Goal: Task Accomplishment & Management: Manage account settings

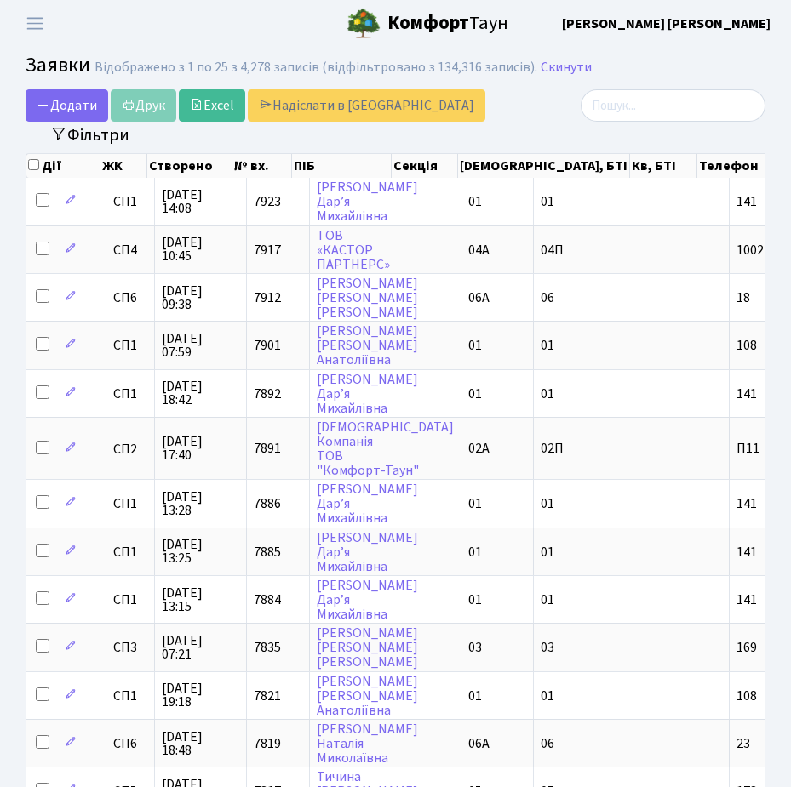
select select "25"
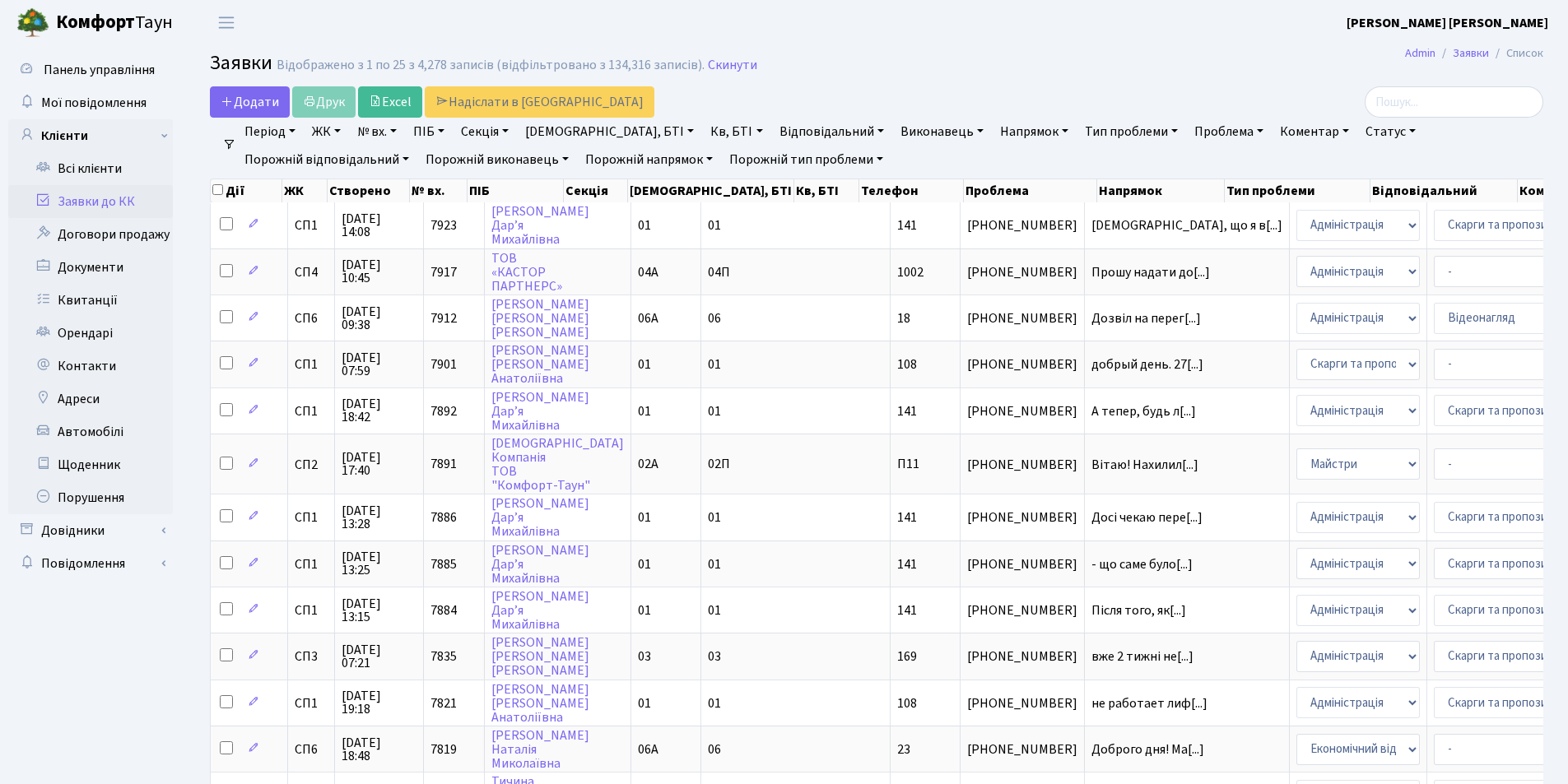
click at [85, 192] on link "Заявки до КК" at bounding box center [91, 202] width 164 height 33
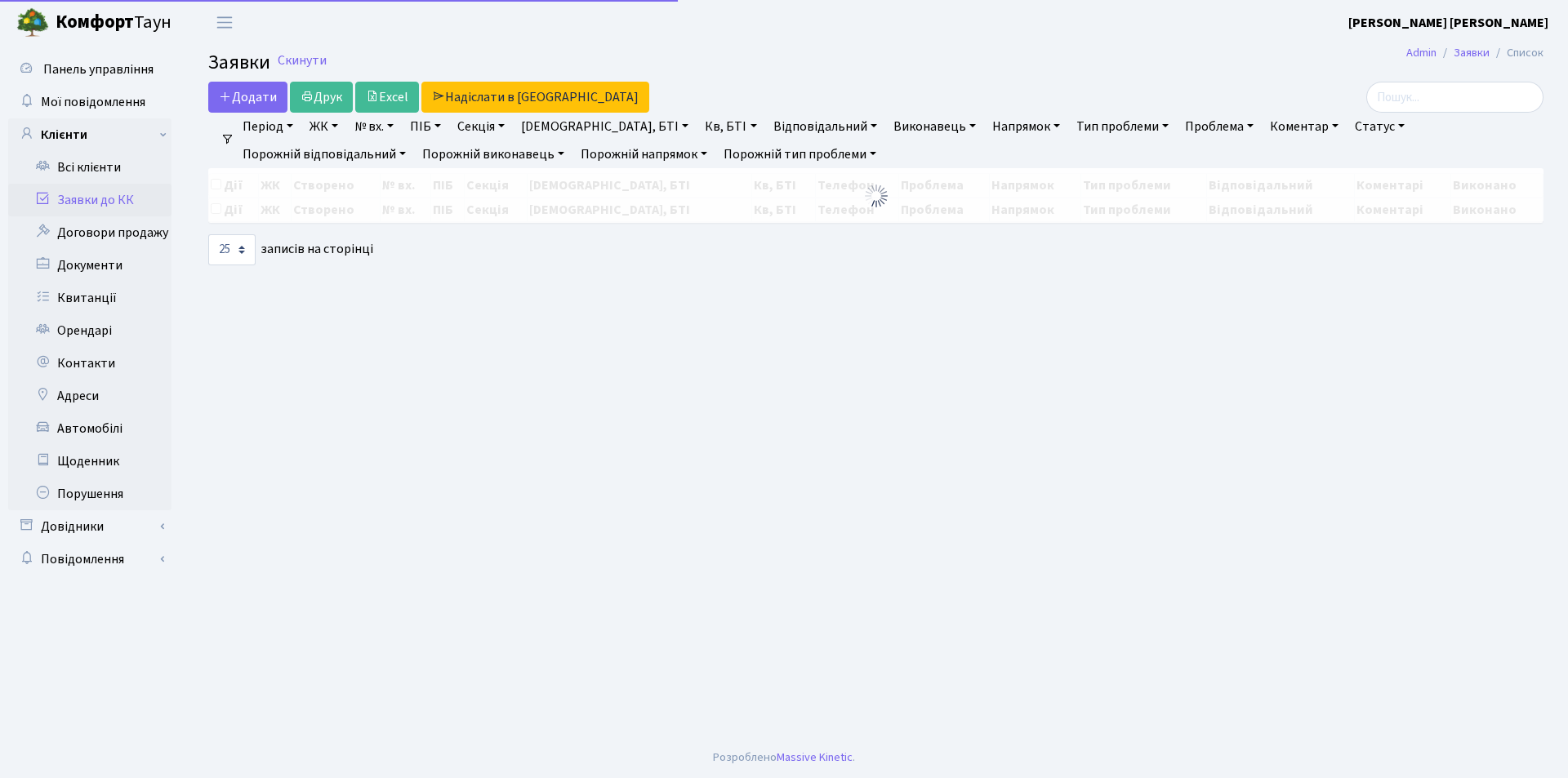
select select "25"
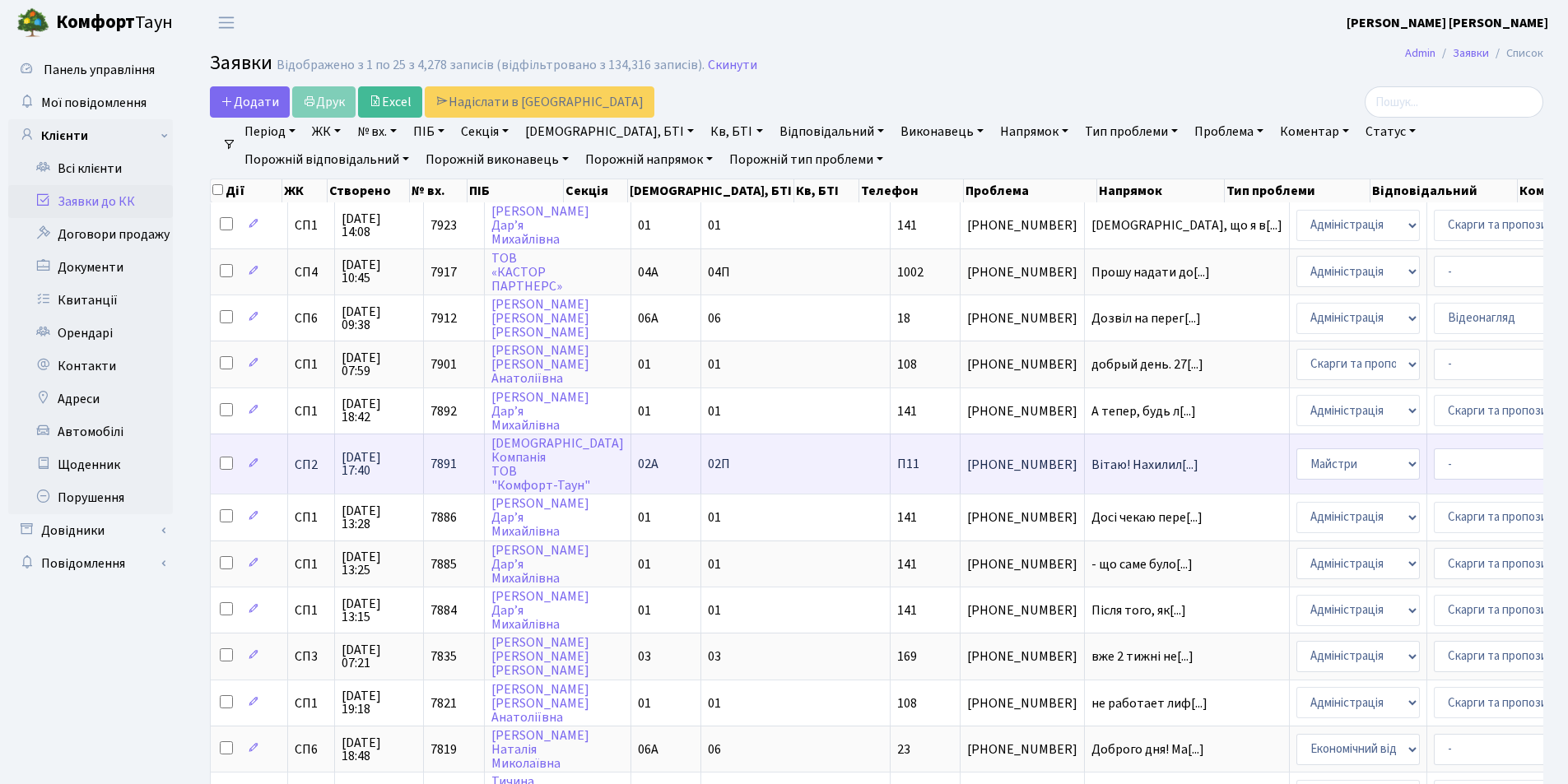
click at [1085, 473] on td "Вітаю! Нахилил[...]" at bounding box center [1187, 464] width 205 height 60
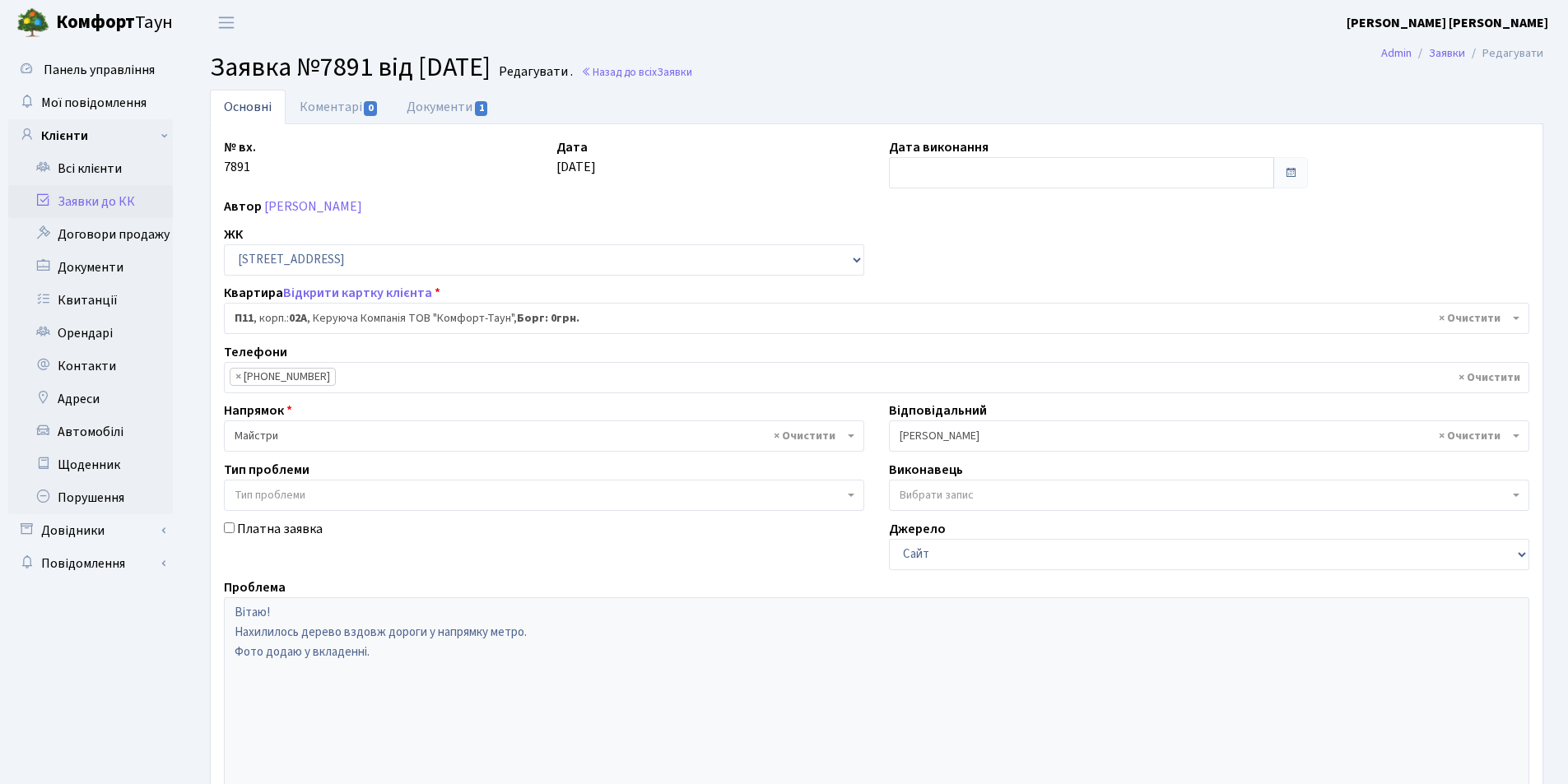
select select "20720"
click at [330, 111] on link "Коментарі 0" at bounding box center [338, 106] width 107 height 34
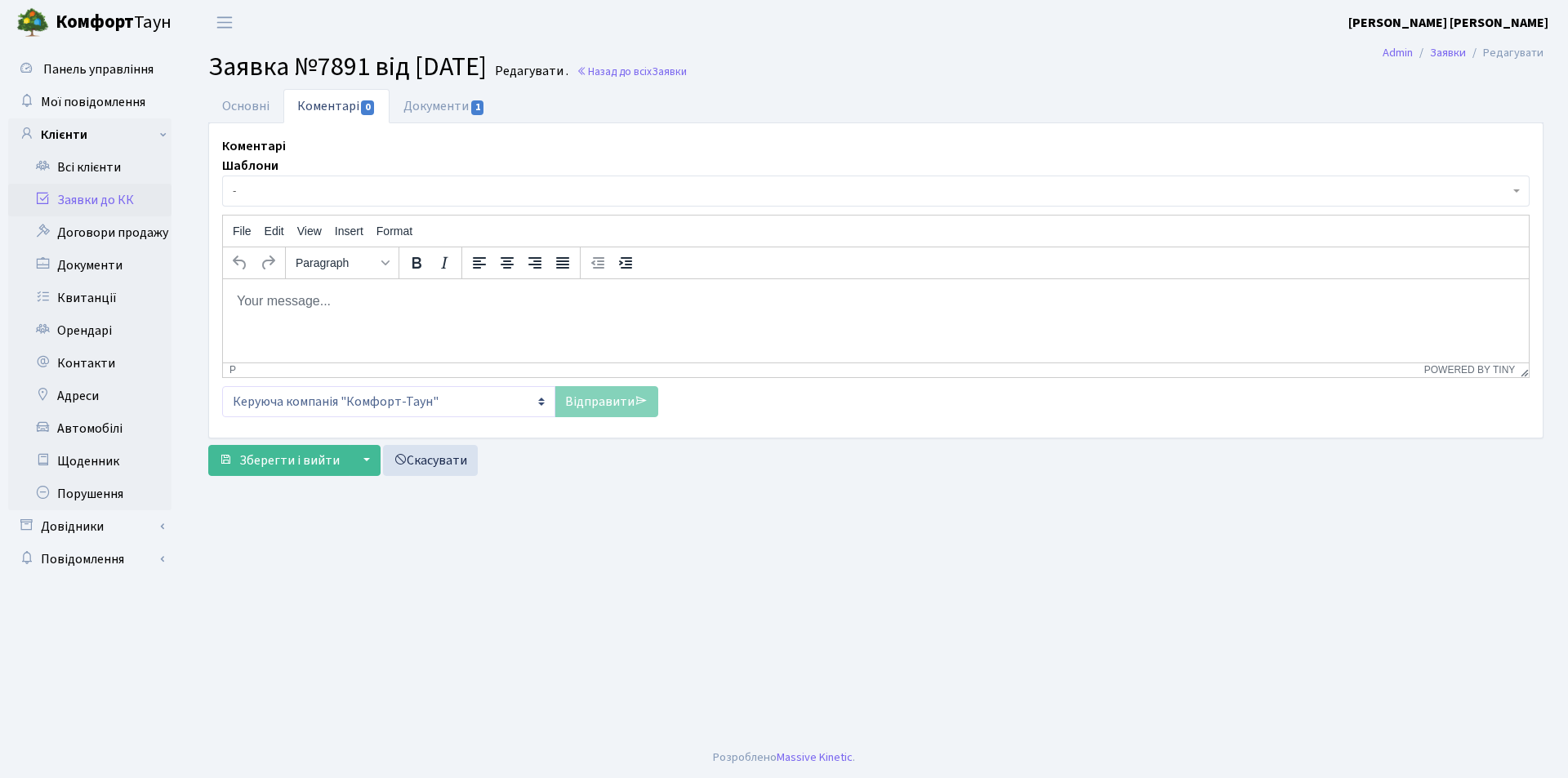
click at [249, 394] on select "Керуюча компанія "Комфорт-Таун" ЖК «Svitlo Park» ЖК «White Lines» ЖК «Діброва П…" at bounding box center [389, 402] width 333 height 31
click at [305, 310] on body "Rich Text Area. Press ALT-0 for help." at bounding box center [876, 300] width 1280 height 18
drag, startPoint x: 316, startPoint y: 288, endPoint x: 263, endPoint y: 295, distance: 53.5
click at [300, 289] on html "Дерево закріплено ." at bounding box center [875, 300] width 1306 height 44
click at [237, 296] on p "Дерево закріплено ." at bounding box center [876, 300] width 1280 height 18
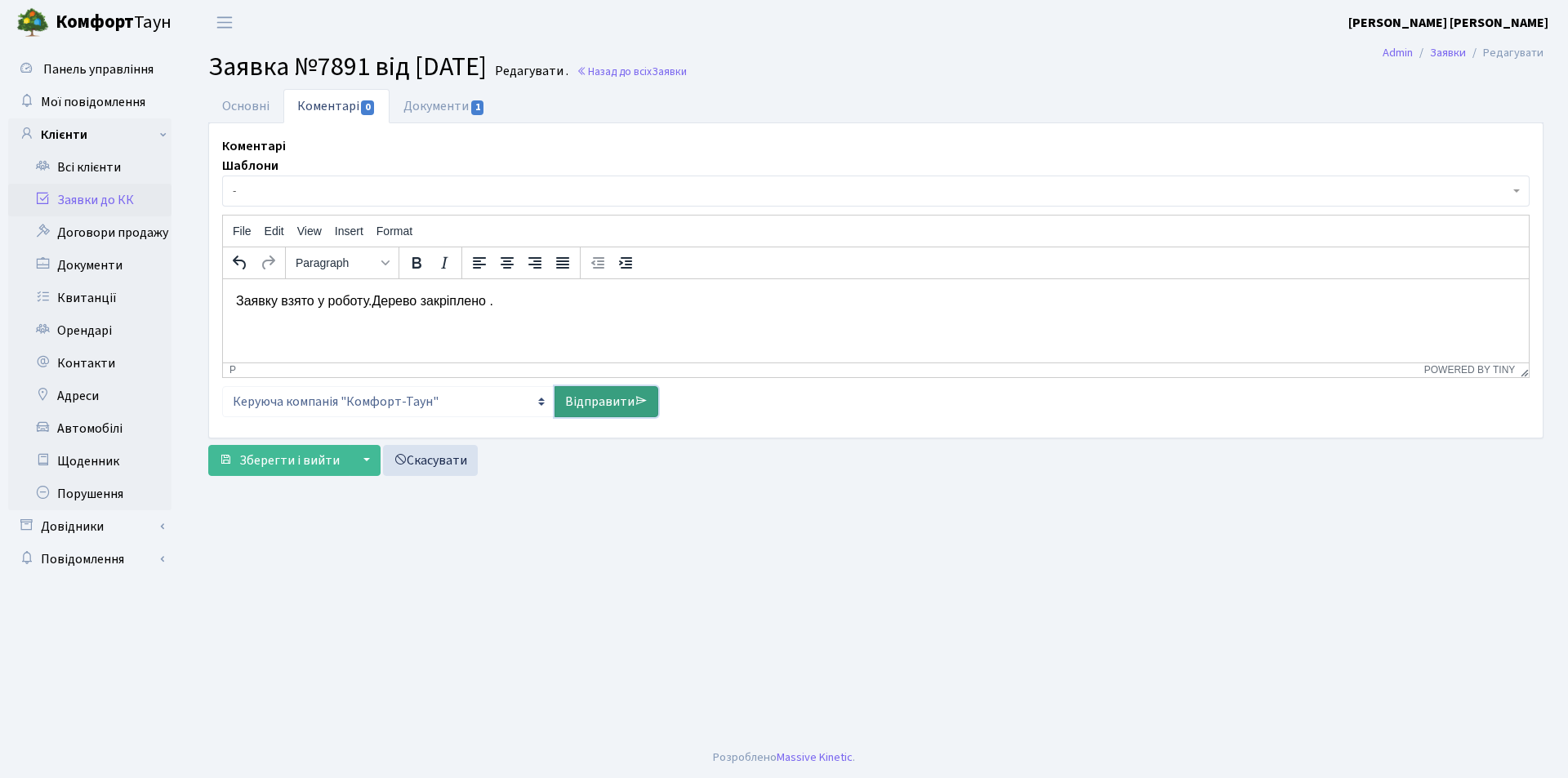
click at [602, 403] on link "Відправити" at bounding box center [606, 402] width 104 height 31
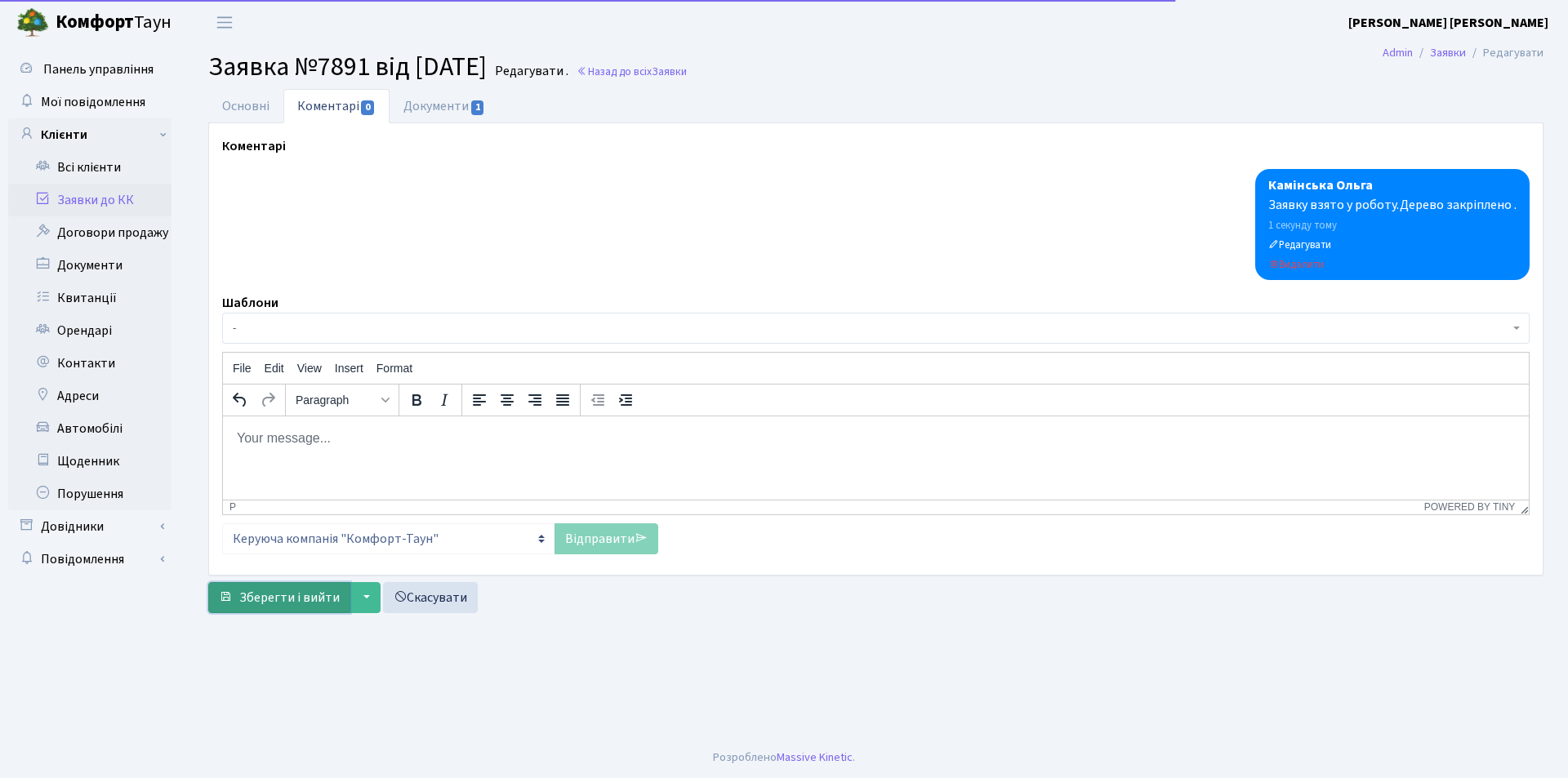
click at [287, 599] on span "Зберегти і вийти" at bounding box center [289, 598] width 101 height 18
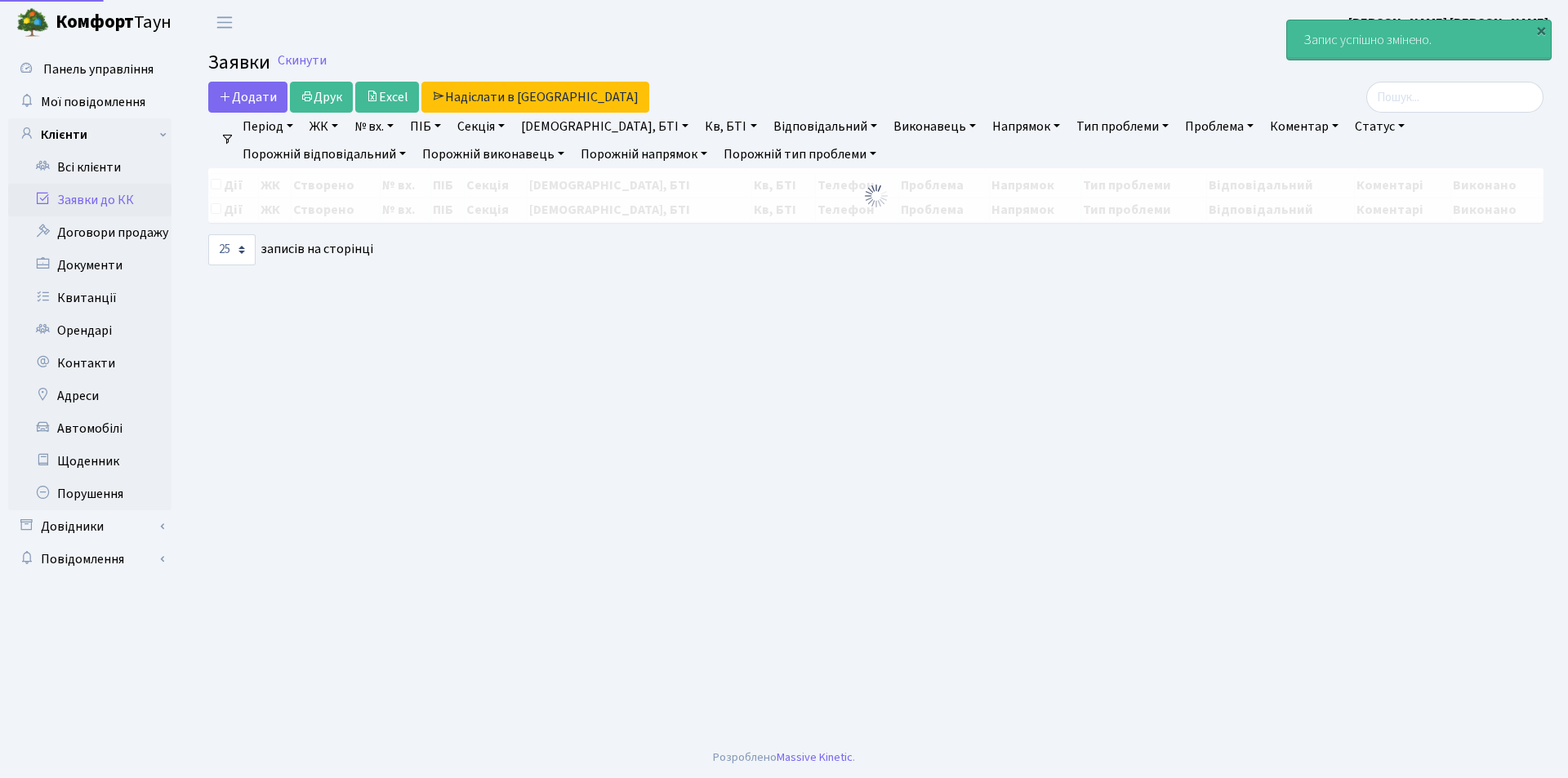
select select "25"
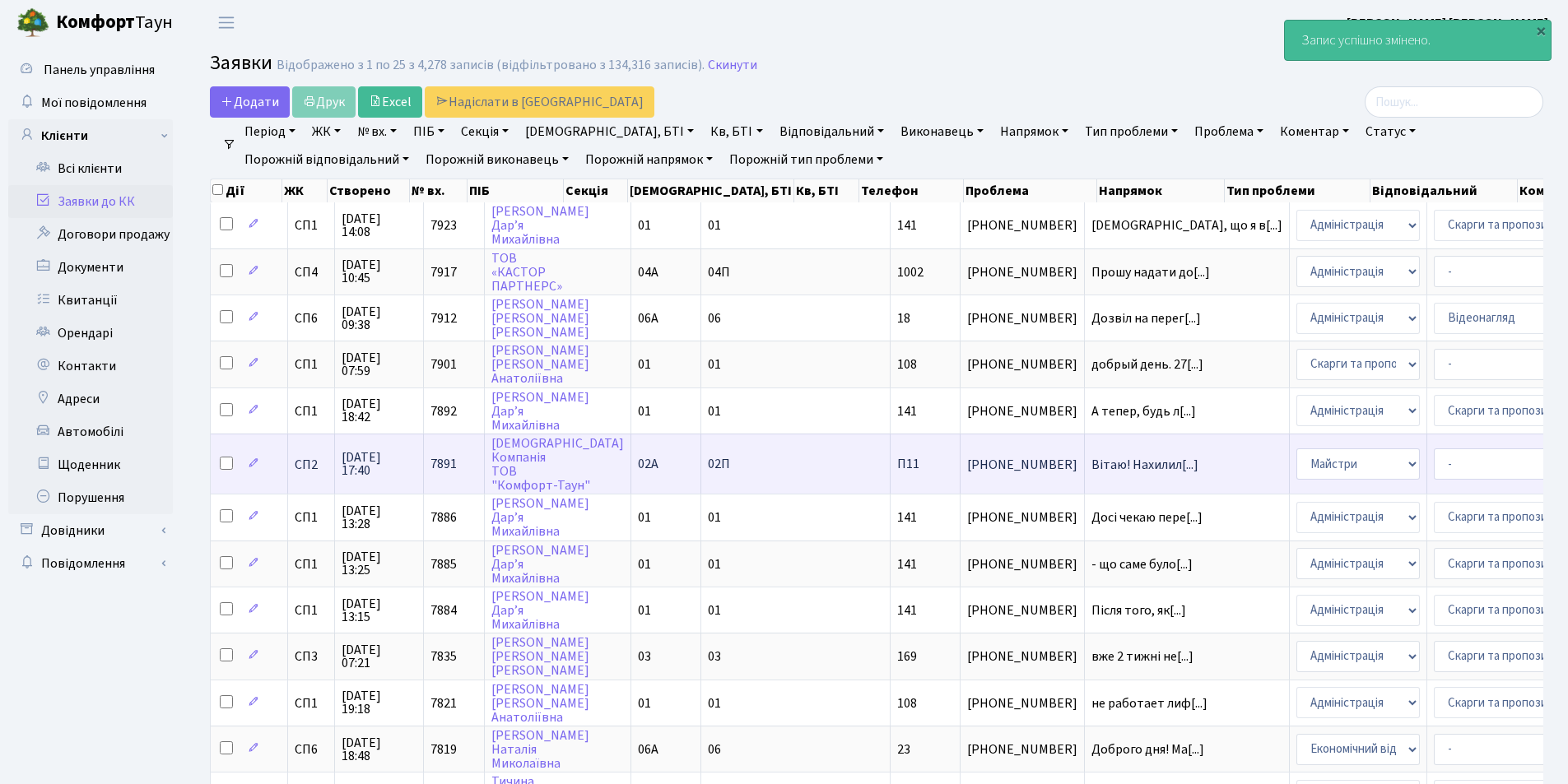
click at [530, 476] on td "Керуюча Компанія ТОВ "Комфорт-Таун"" at bounding box center [558, 464] width 147 height 60
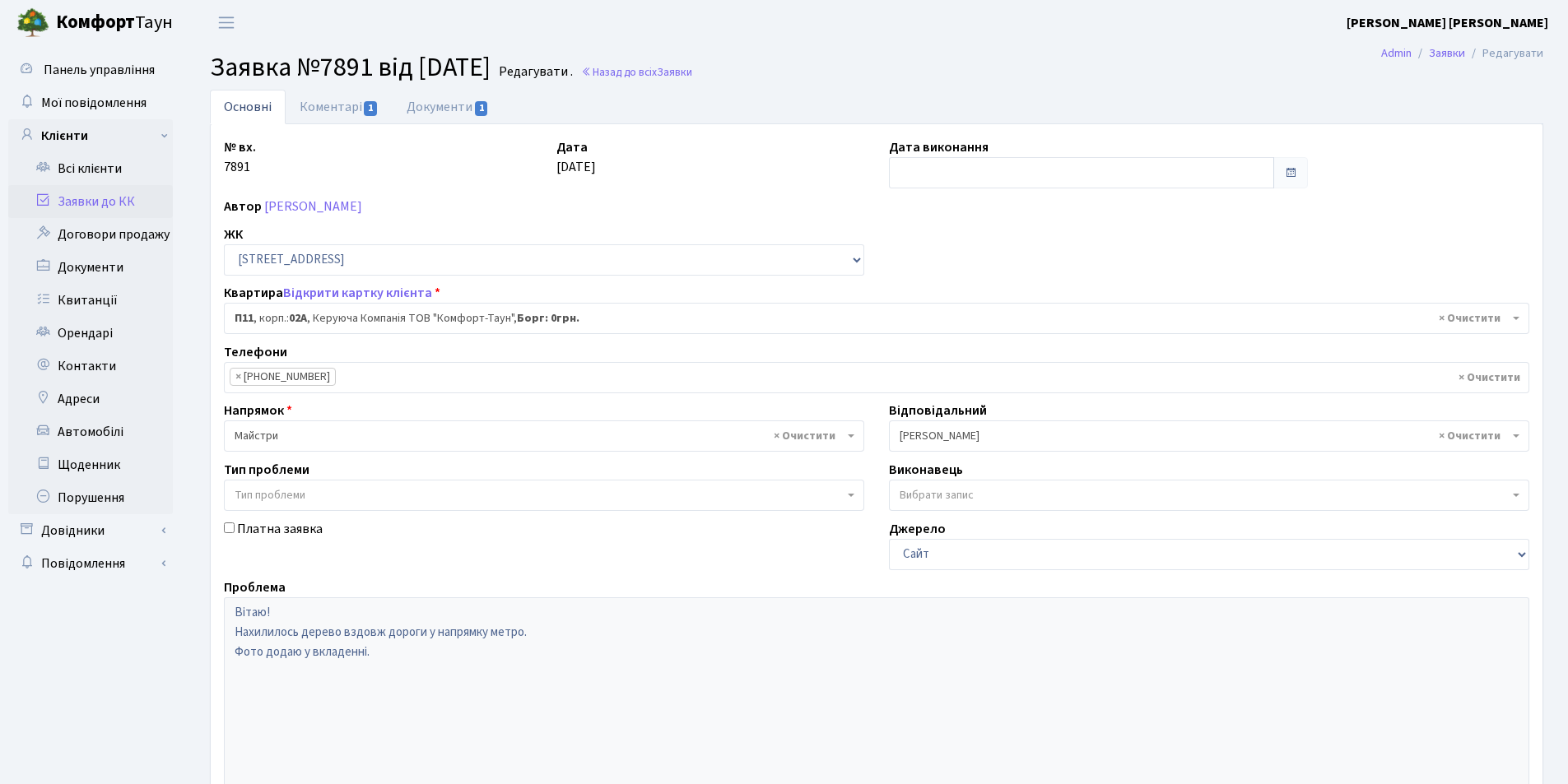
select select "20720"
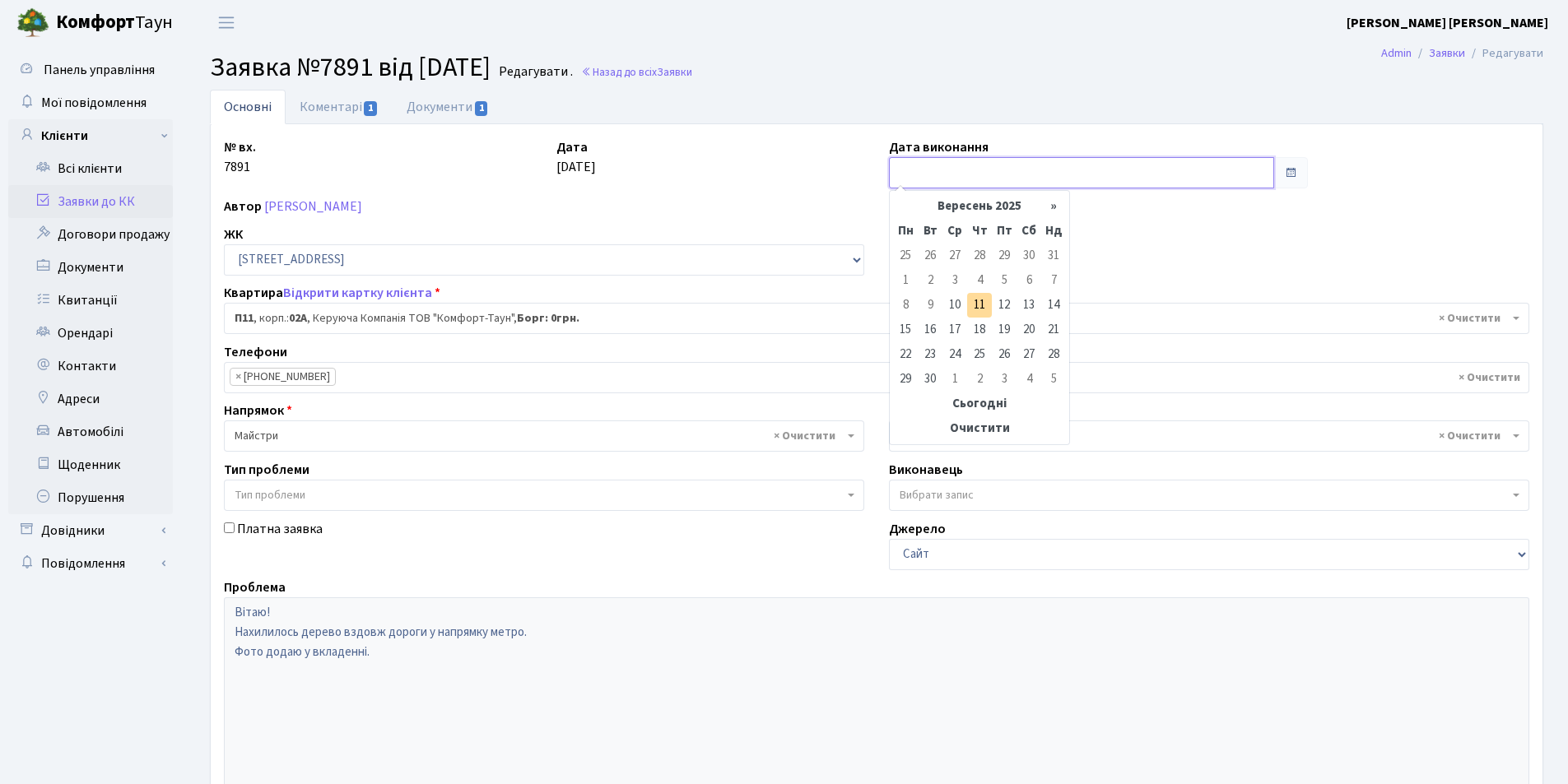
click at [983, 167] on input "text" at bounding box center [1081, 173] width 385 height 31
type input "[DATE]"
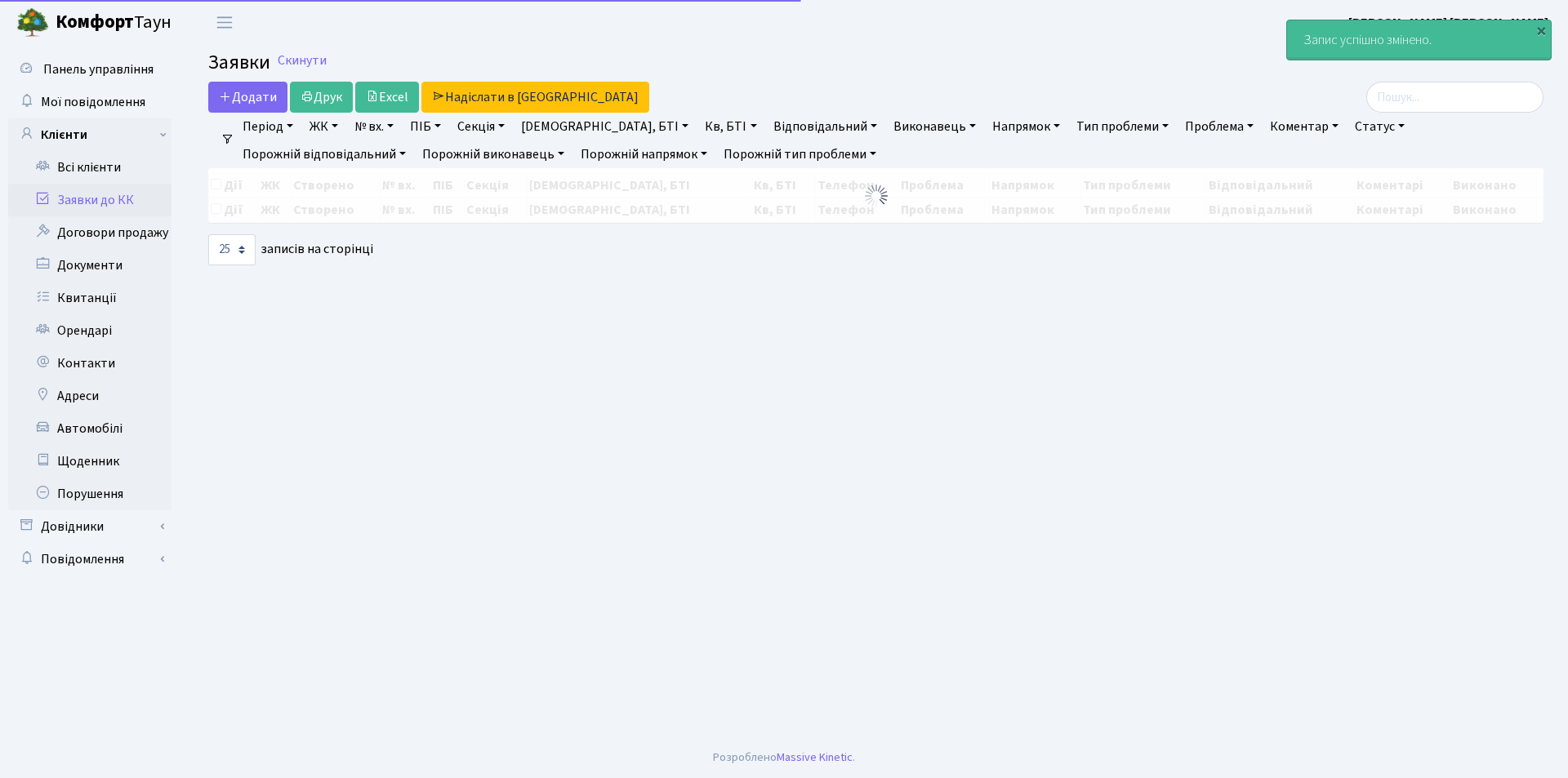
select select "25"
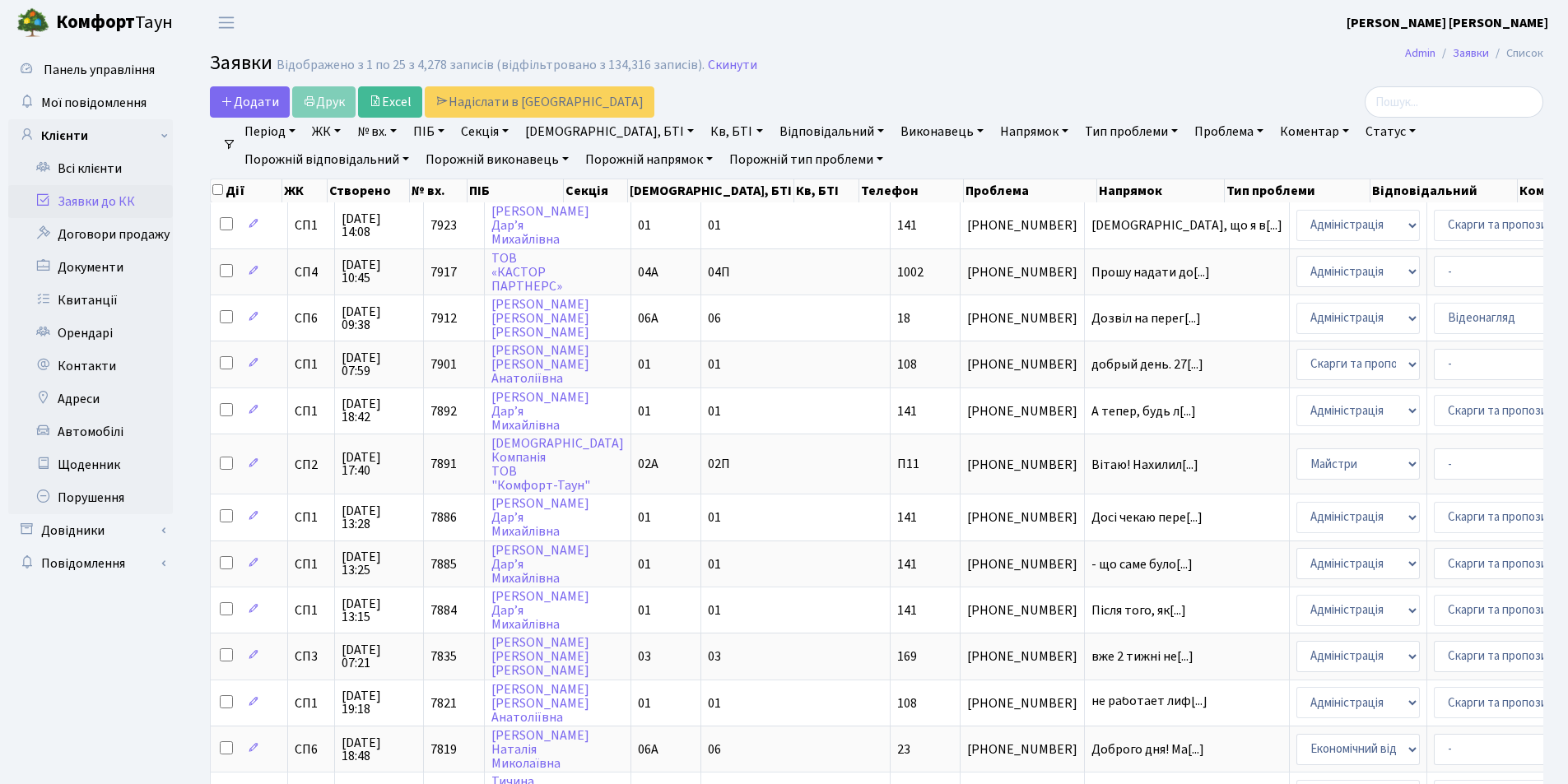
click at [68, 203] on link "Заявки до КК" at bounding box center [91, 202] width 164 height 33
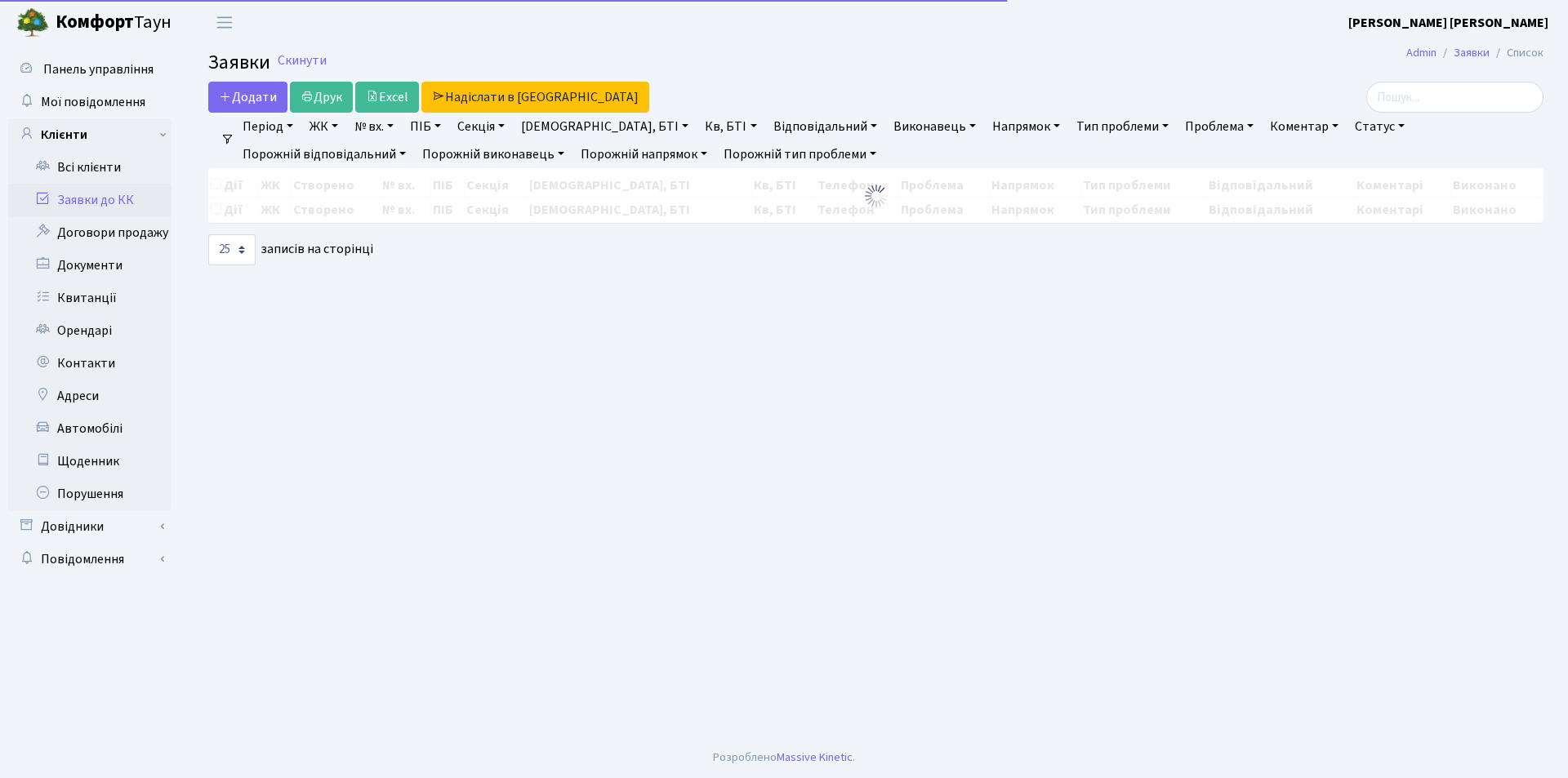
select select "25"
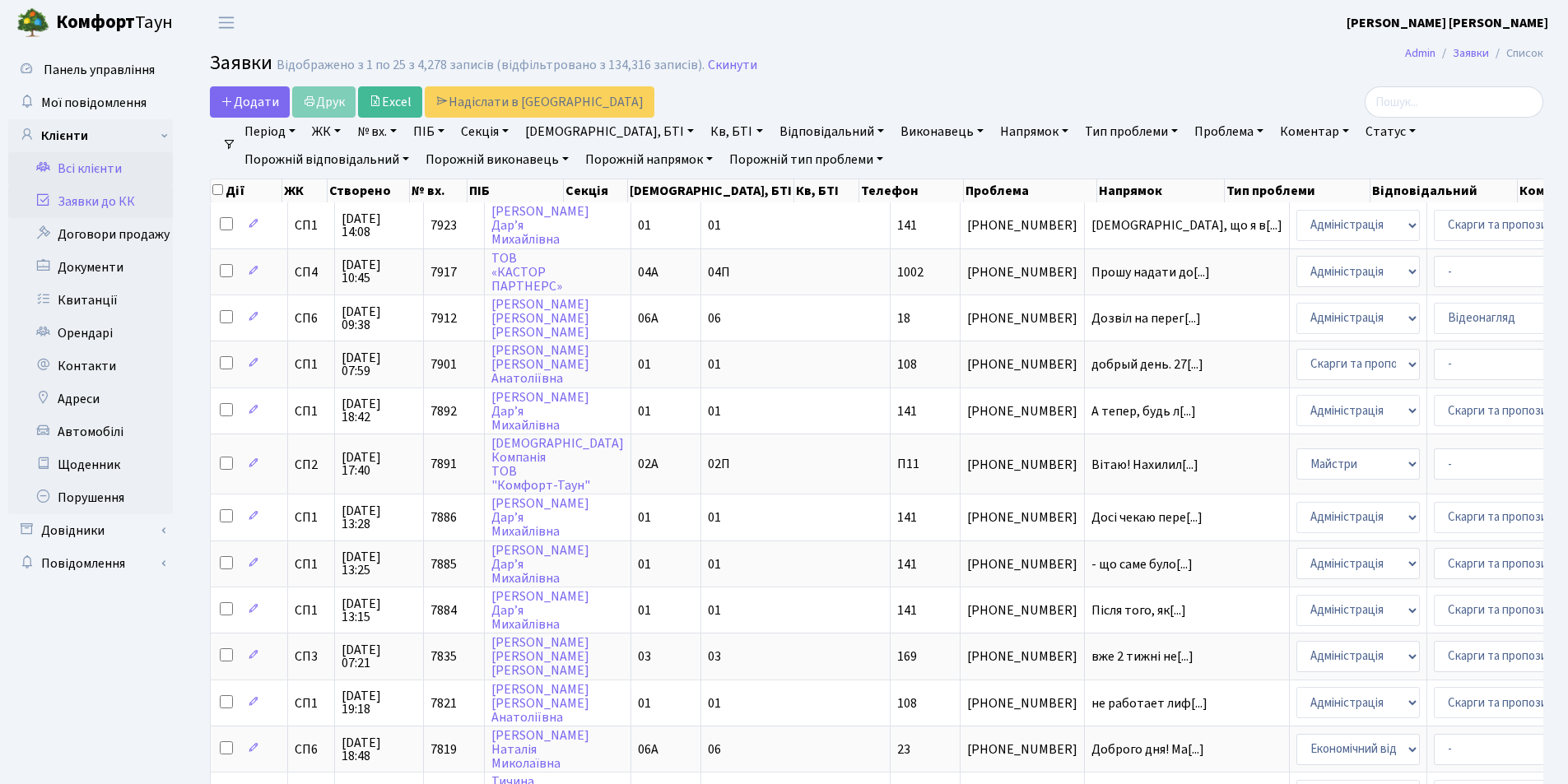
click at [67, 165] on link "Всі клієнти" at bounding box center [91, 168] width 164 height 33
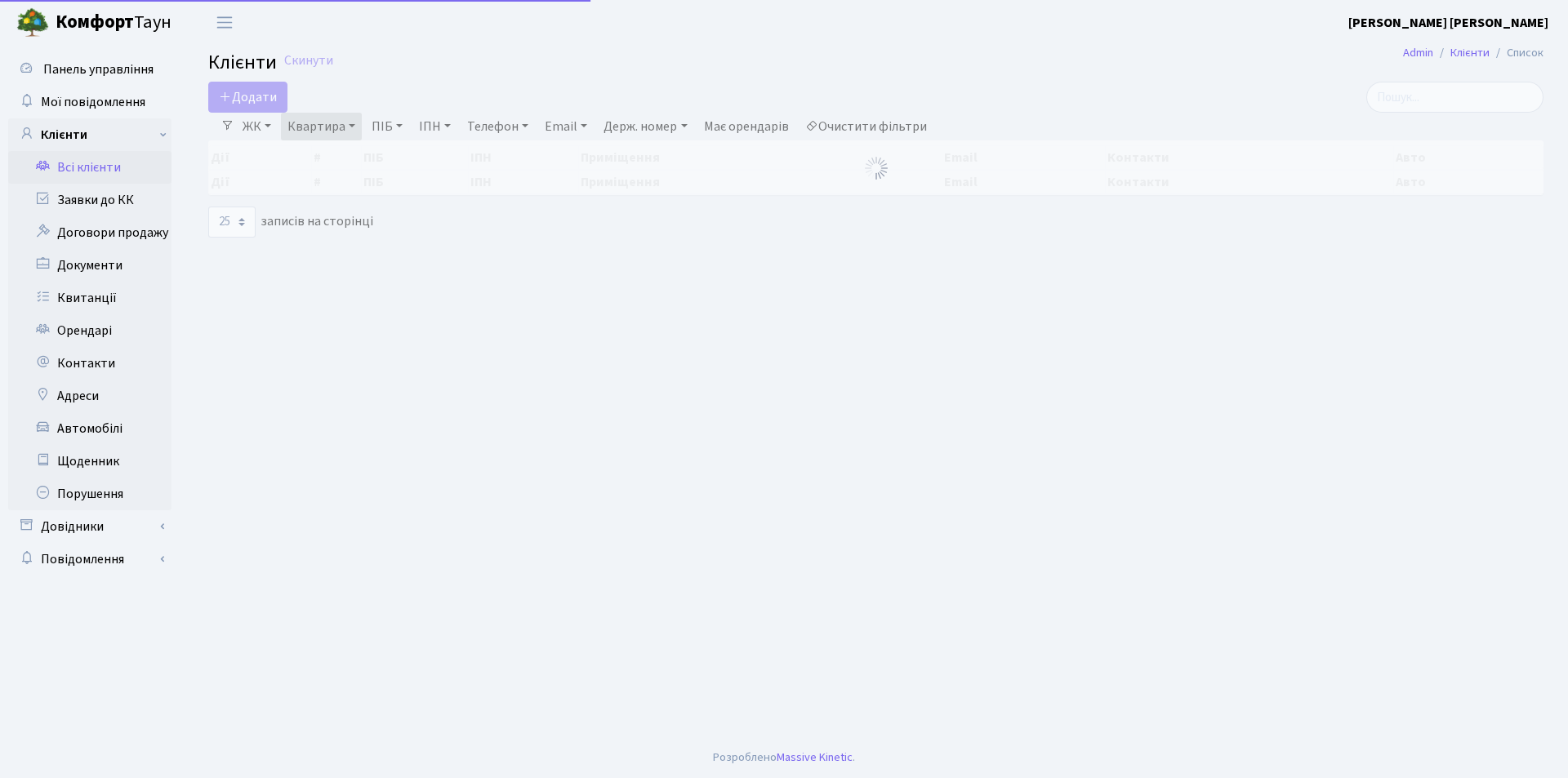
select select "25"
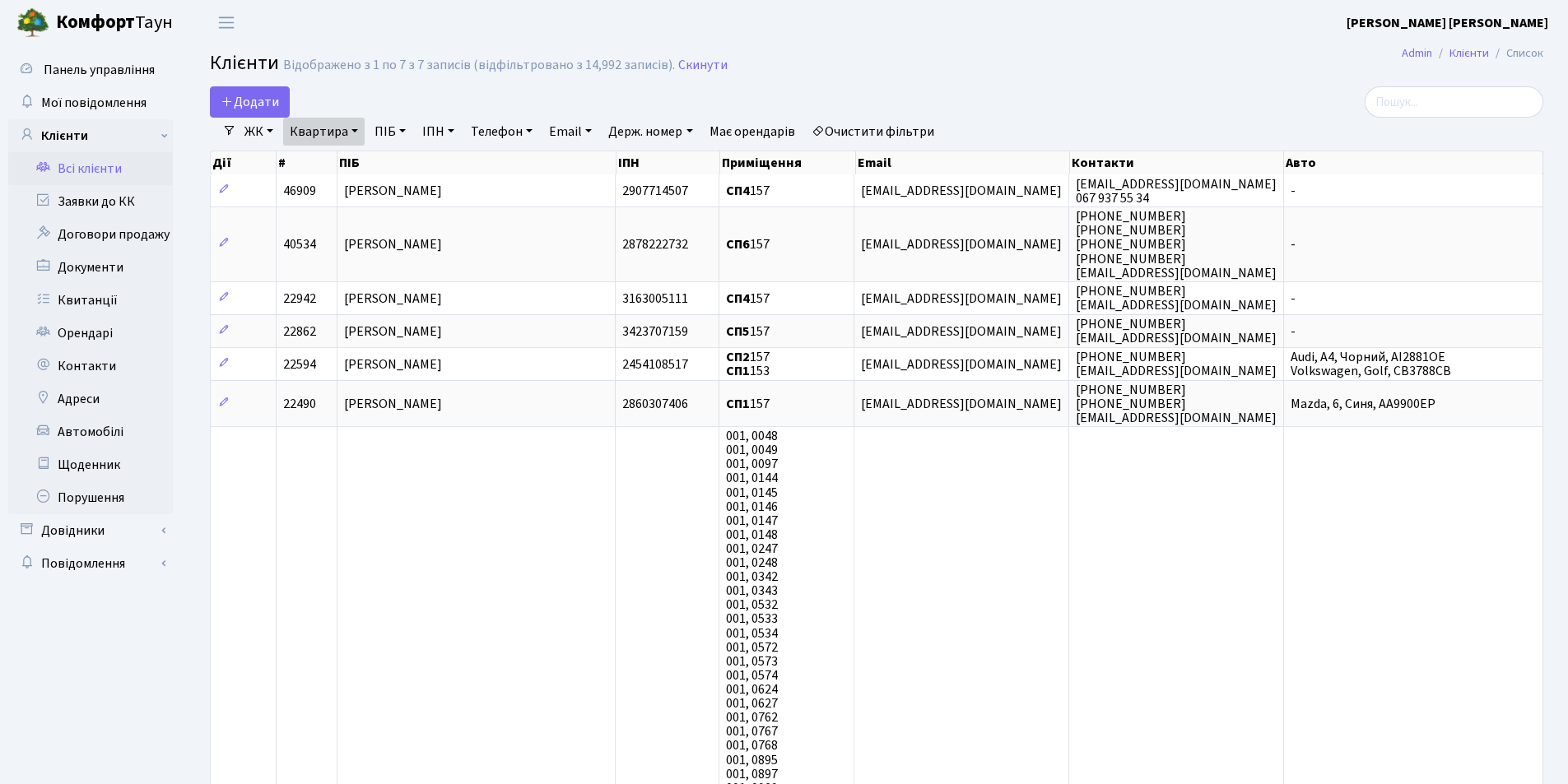
click at [355, 131] on link "Квартира" at bounding box center [324, 131] width 81 height 28
click at [340, 156] on input "157" at bounding box center [333, 163] width 97 height 31
type input "1"
type input "141"
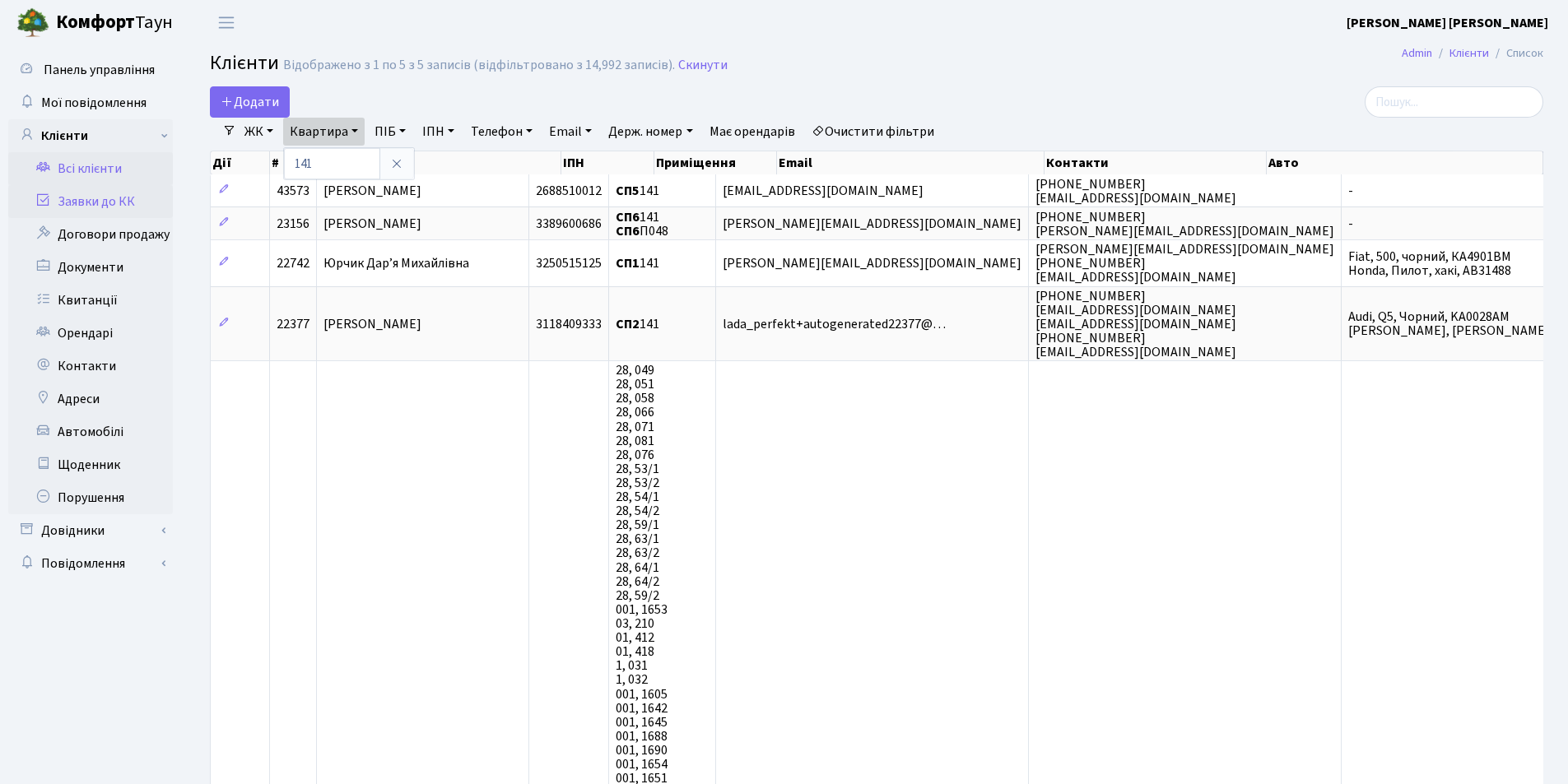
click at [62, 203] on link "Заявки до КК" at bounding box center [91, 202] width 164 height 33
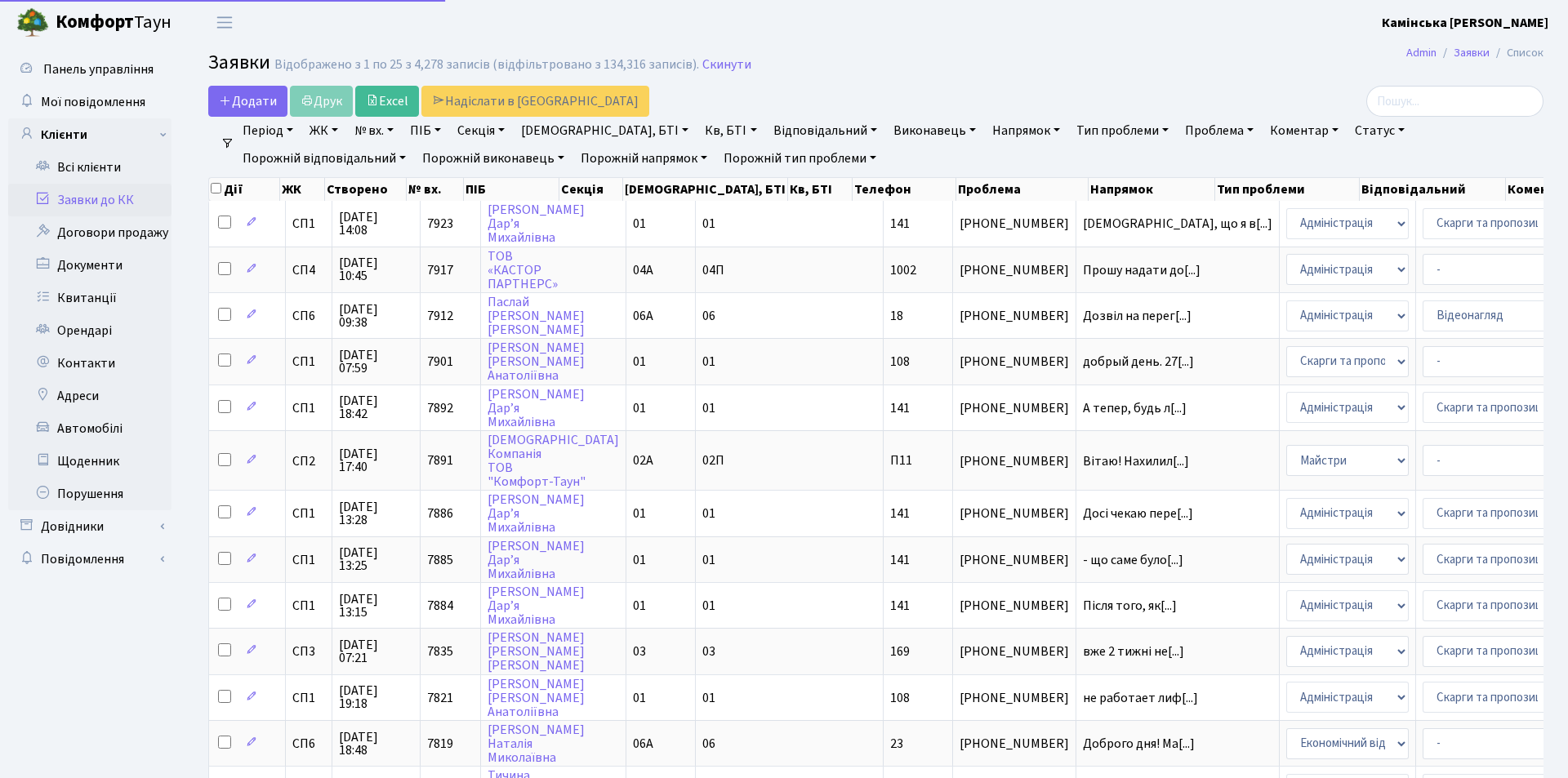
select select "25"
